Goal: Navigation & Orientation: Locate item on page

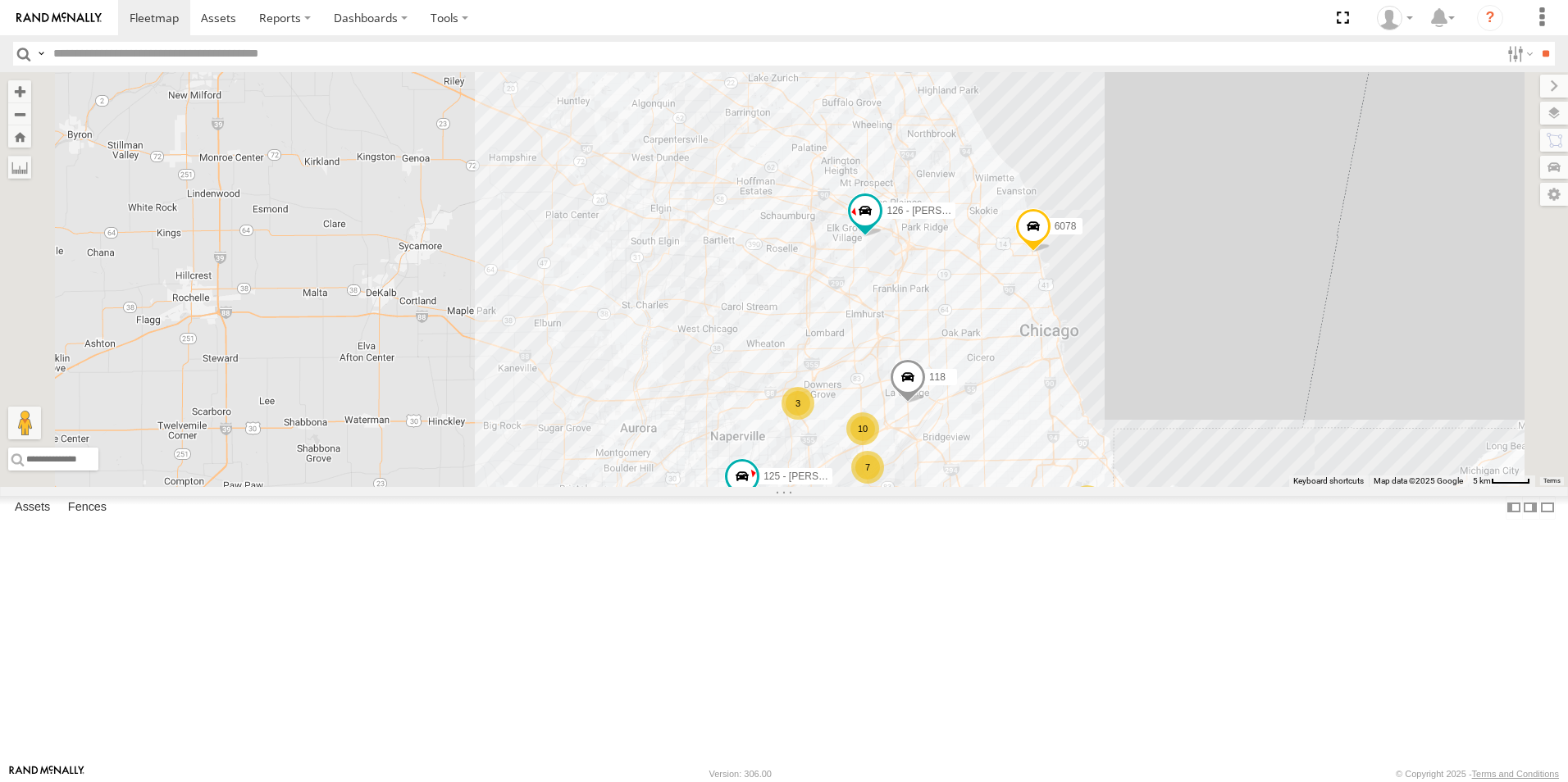
click at [0, 0] on div at bounding box center [0, 0] width 0 height 0
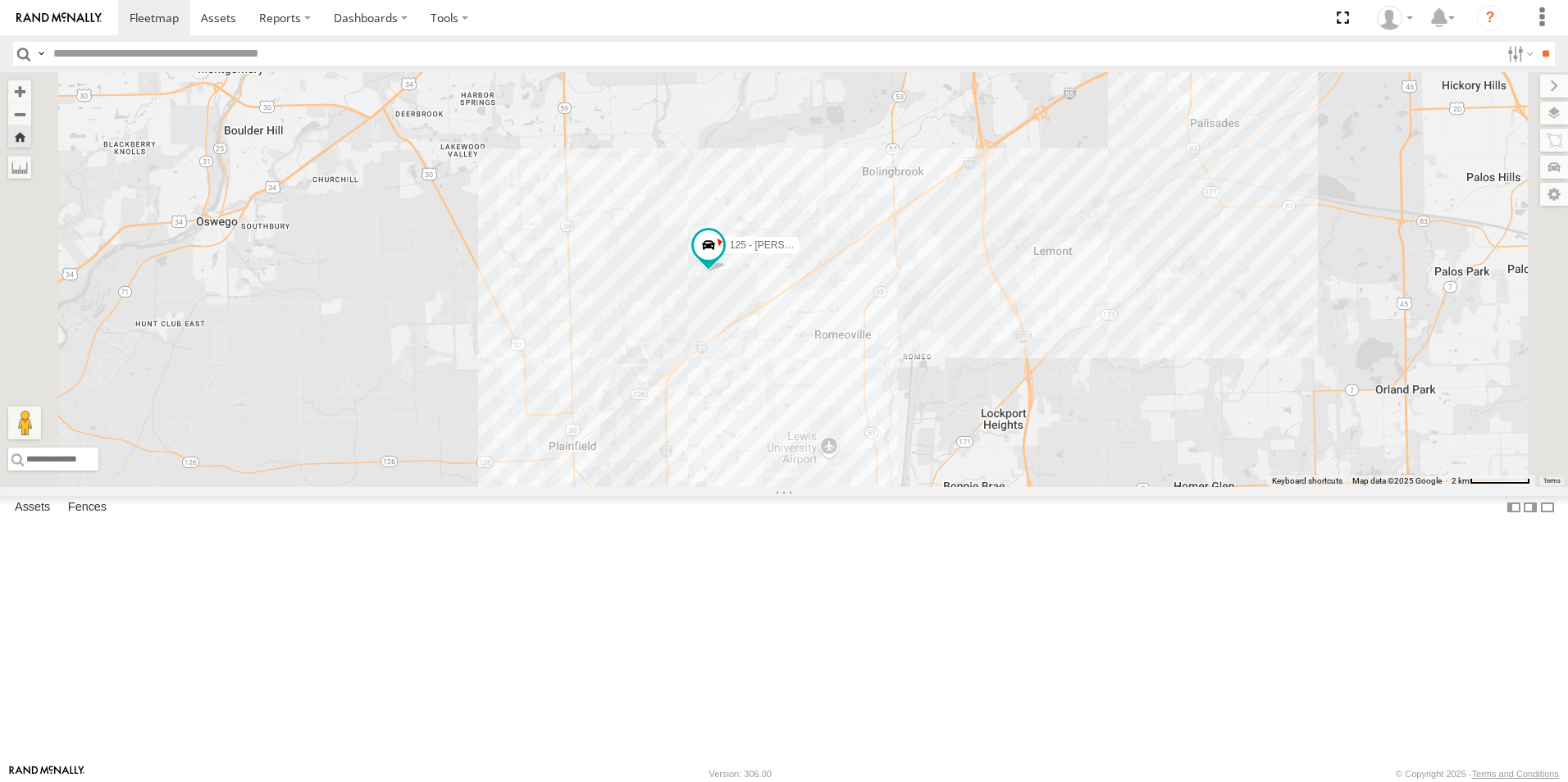
click at [94, 25] on link at bounding box center [59, 17] width 118 height 35
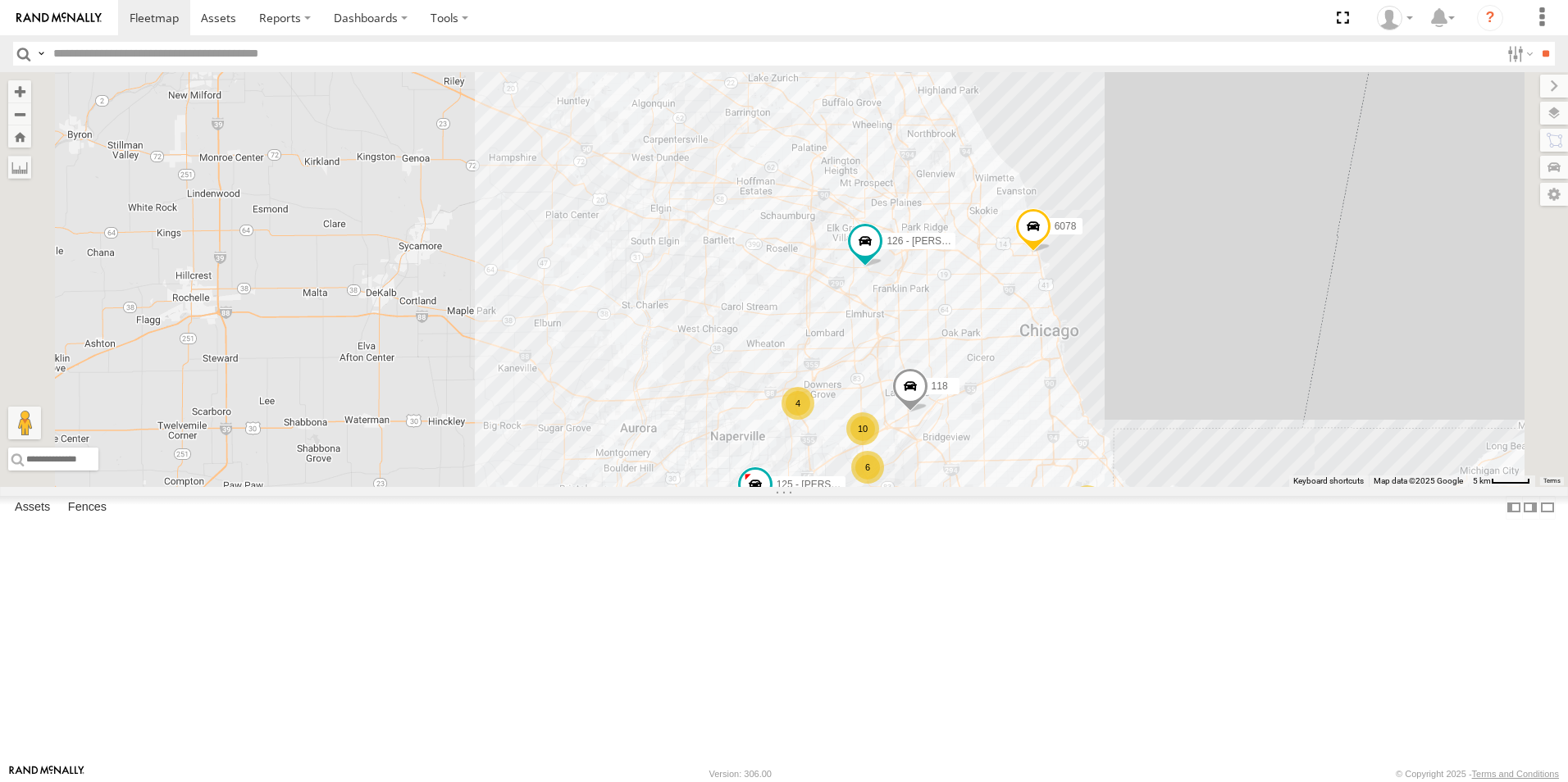
click at [0, 0] on div at bounding box center [0, 0] width 0 height 0
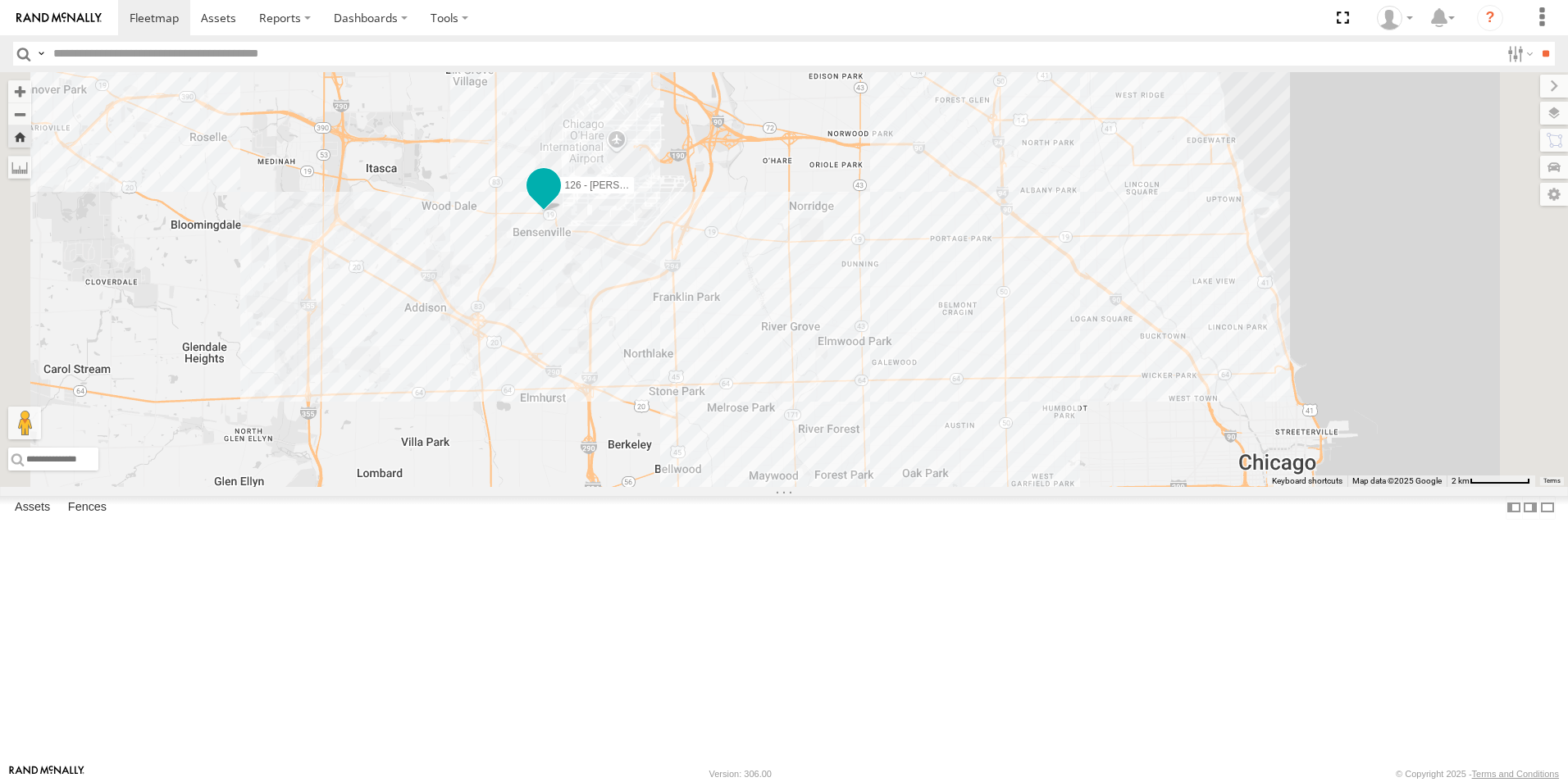
click at [562, 211] on span at bounding box center [544, 189] width 36 height 44
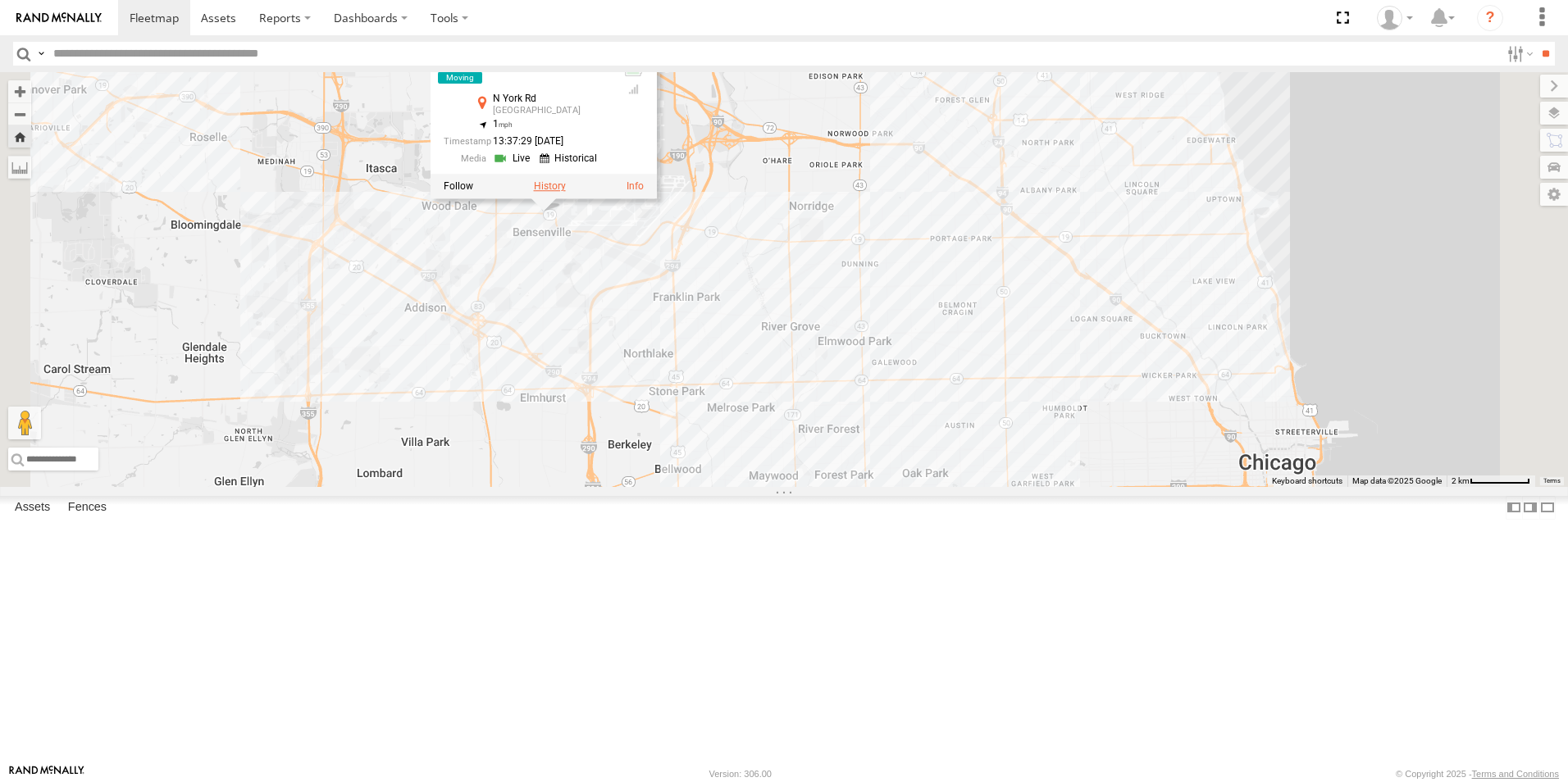
click at [566, 192] on label at bounding box center [549, 186] width 32 height 11
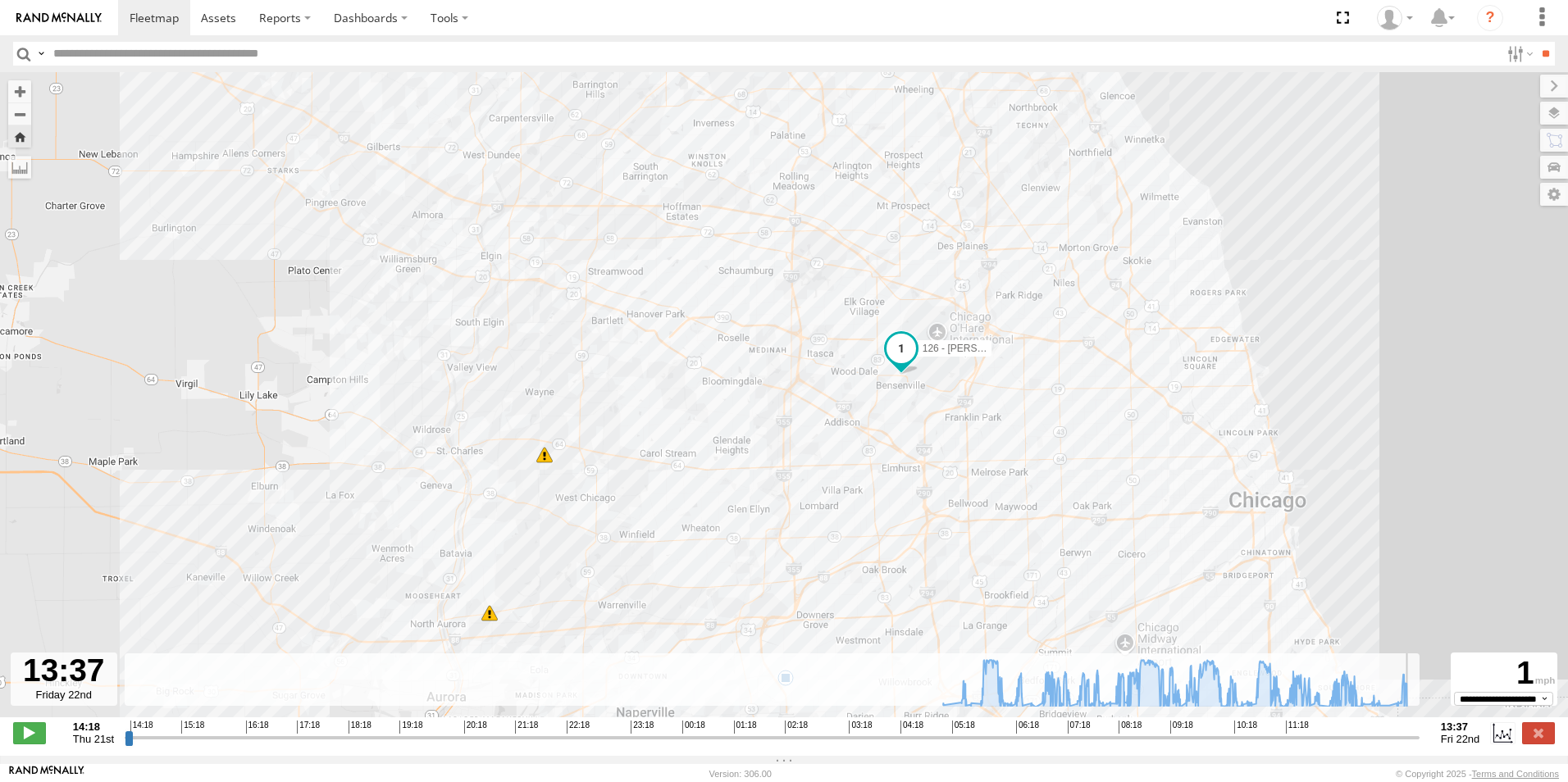
drag, startPoint x: 1239, startPoint y: 746, endPoint x: 1453, endPoint y: 769, distance: 215.2
type input "**********"
click at [1420, 746] on input "range" at bounding box center [771, 738] width 1294 height 16
click at [66, 18] on img at bounding box center [59, 17] width 85 height 11
